Goal: Task Accomplishment & Management: Manage account settings

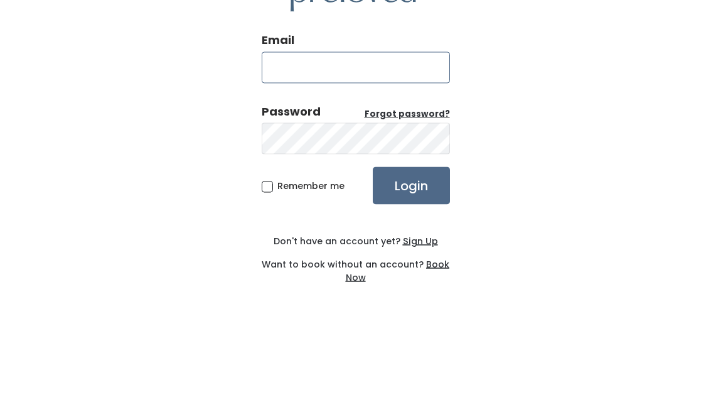
type input "[EMAIL_ADDRESS][DOMAIN_NAME]"
click at [410, 237] on input "Login" at bounding box center [411, 256] width 77 height 38
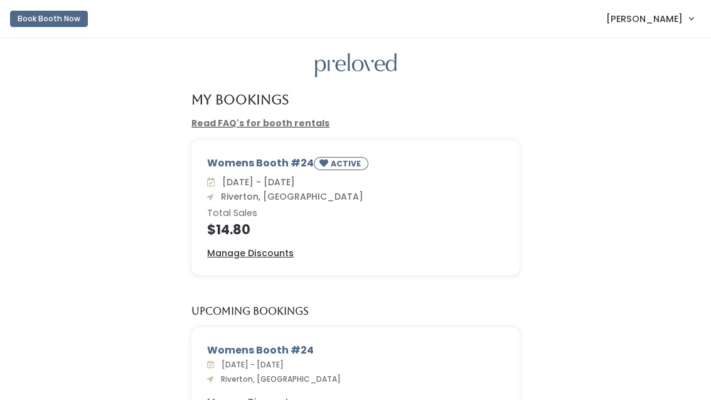
click at [272, 249] on u "Manage Discounts" at bounding box center [250, 253] width 87 height 13
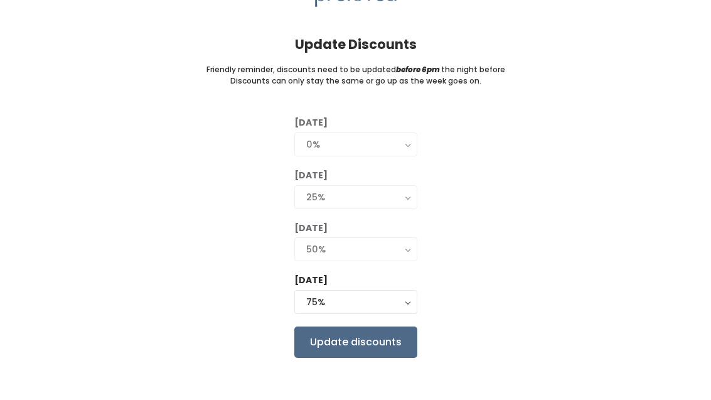
scroll to position [34, 0]
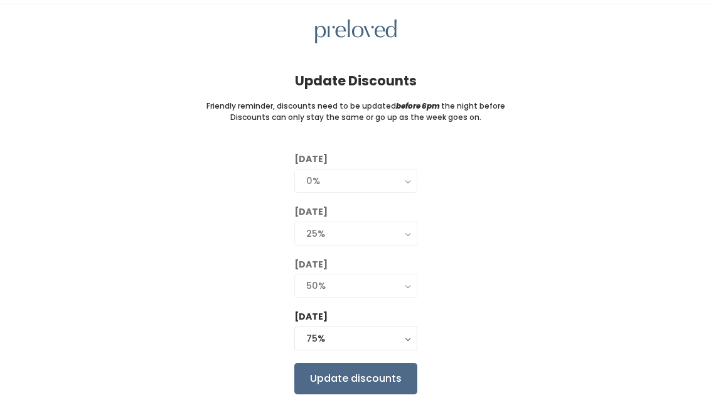
click at [391, 383] on input "Update discounts" at bounding box center [355, 378] width 123 height 31
